Goal: Find specific page/section: Find specific page/section

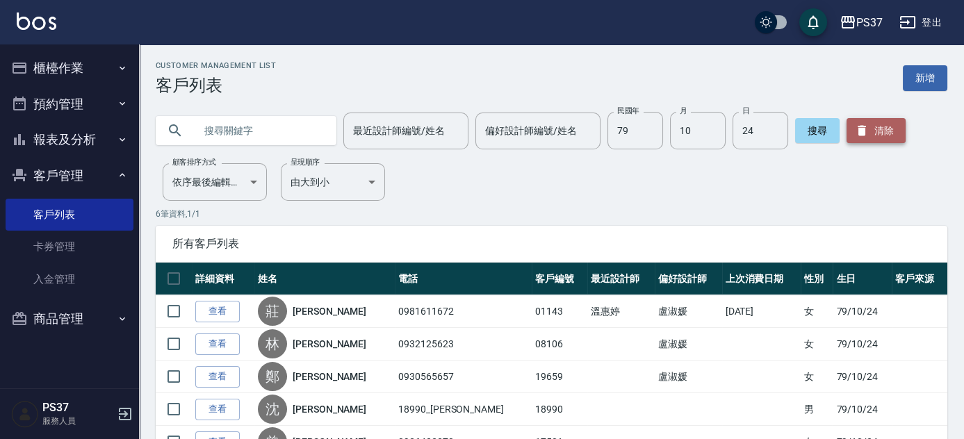
click at [888, 129] on button "清除" at bounding box center [876, 130] width 59 height 25
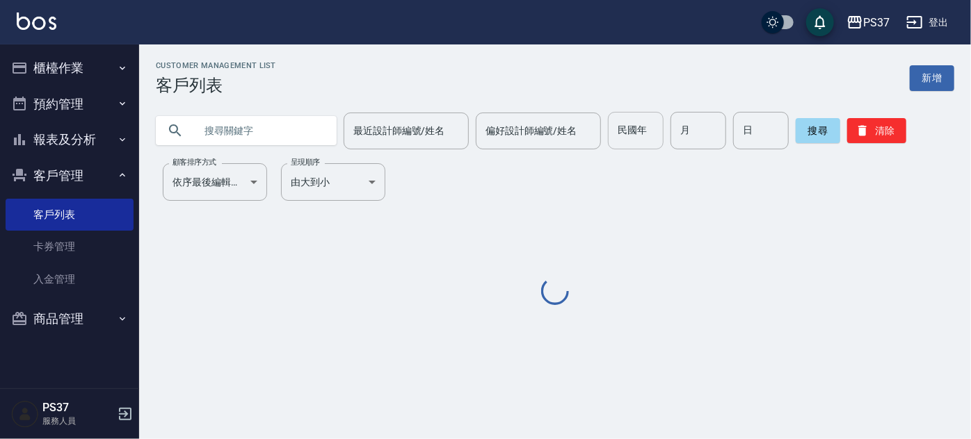
click at [616, 132] on input "民國年" at bounding box center [636, 131] width 56 height 38
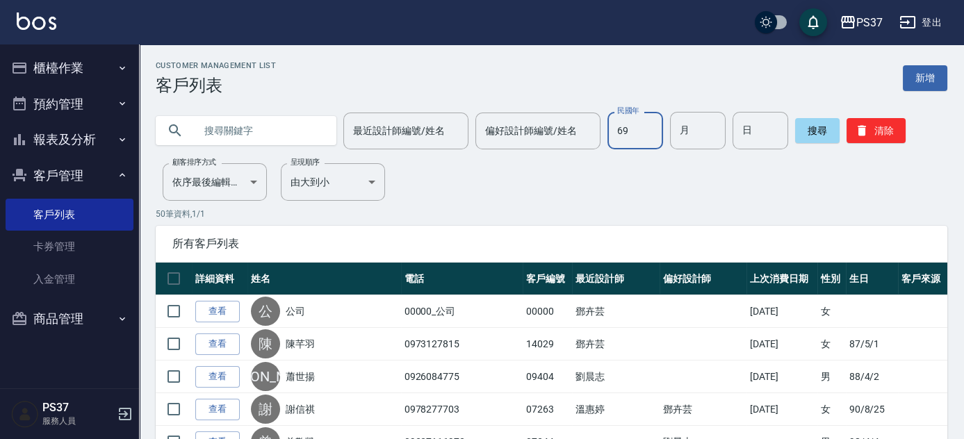
type input "69"
type input "03"
type input "11"
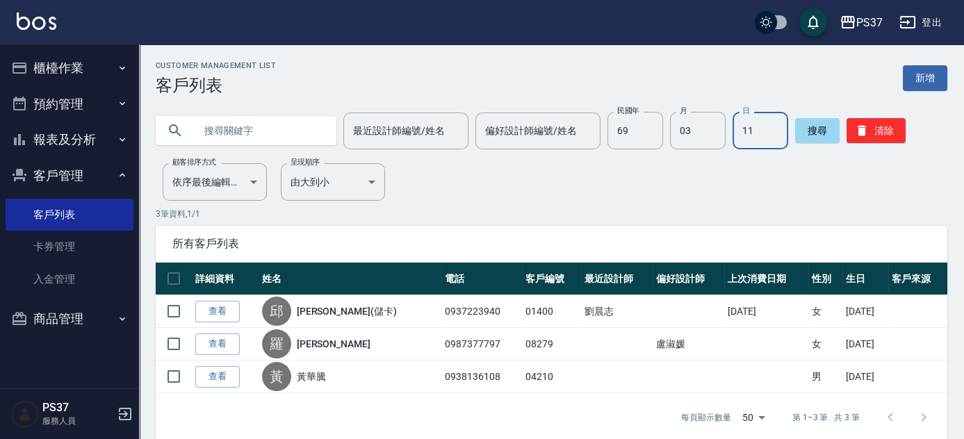
click at [83, 129] on button "報表及分析" at bounding box center [70, 140] width 128 height 36
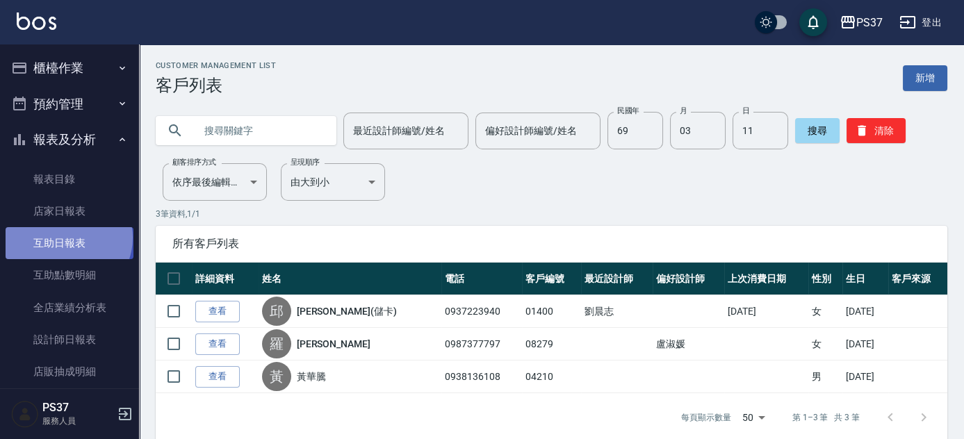
click at [67, 238] on link "互助日報表" at bounding box center [70, 243] width 128 height 32
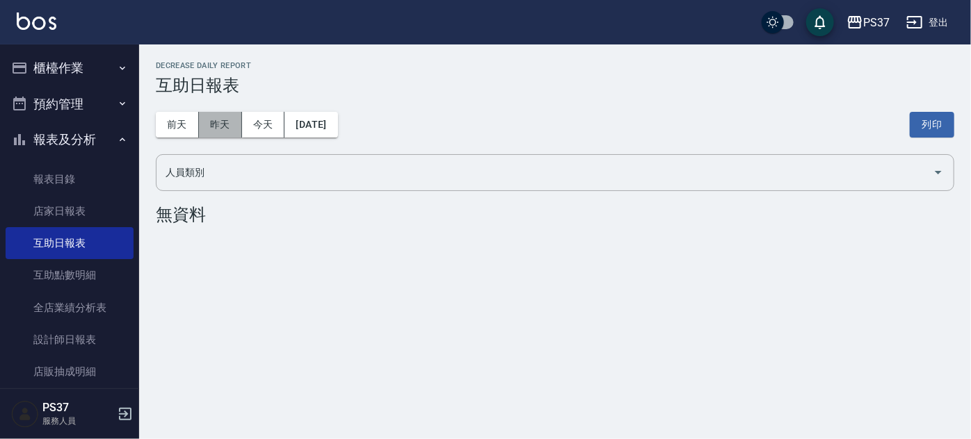
click at [227, 128] on button "昨天" at bounding box center [220, 125] width 43 height 26
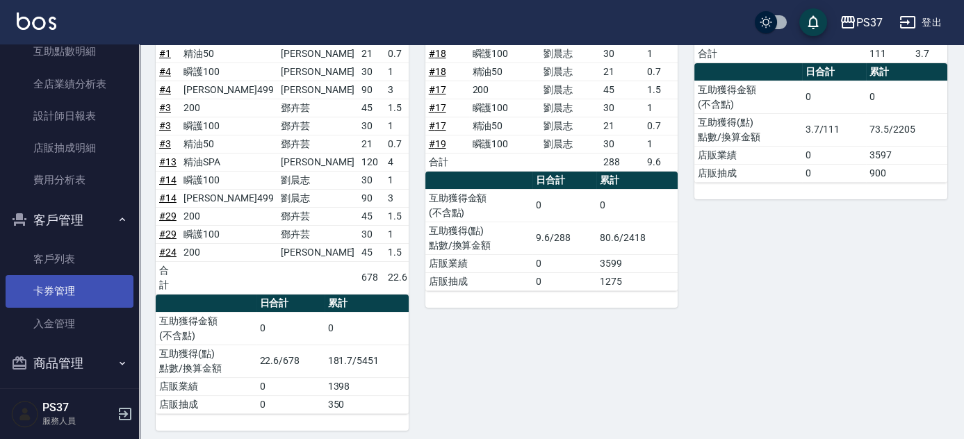
scroll to position [233, 0]
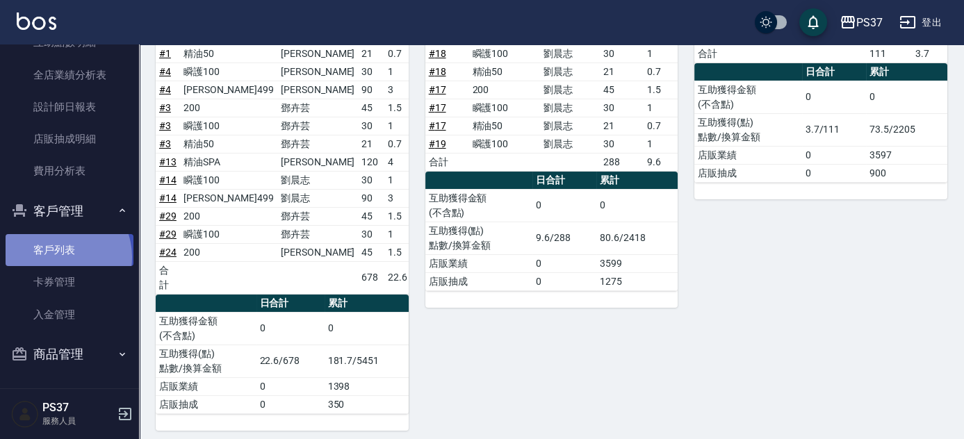
click at [58, 257] on link "客戶列表" at bounding box center [70, 250] width 128 height 32
